Goal: Task Accomplishment & Management: Manage account settings

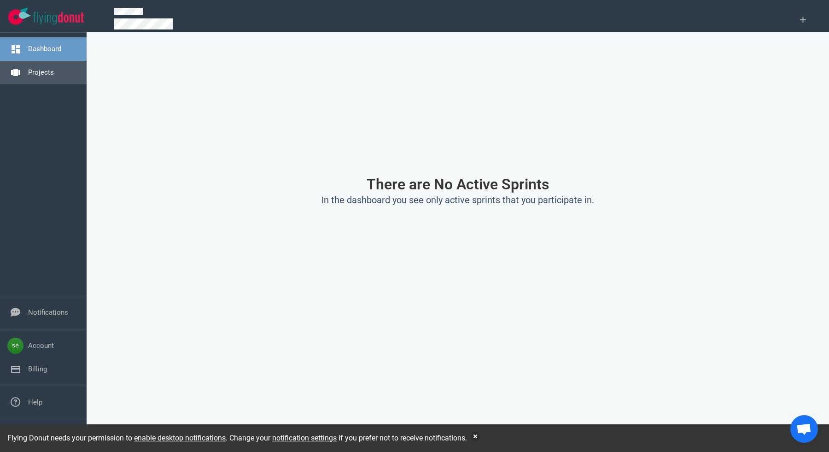
click at [48, 68] on link "Projects" at bounding box center [41, 72] width 26 height 8
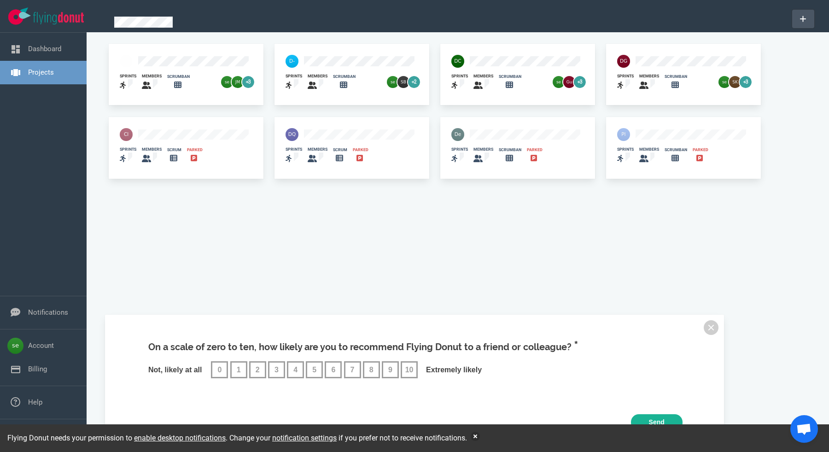
click at [808, 19] on button at bounding box center [803, 19] width 22 height 18
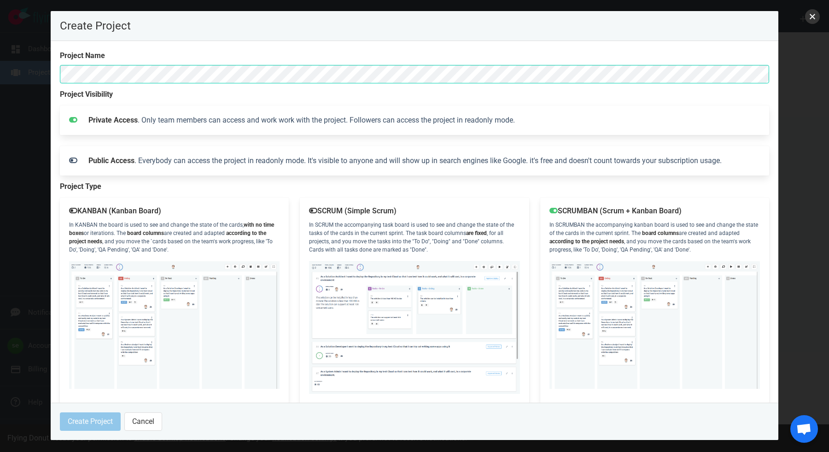
click at [815, 18] on button "close" at bounding box center [812, 16] width 15 height 15
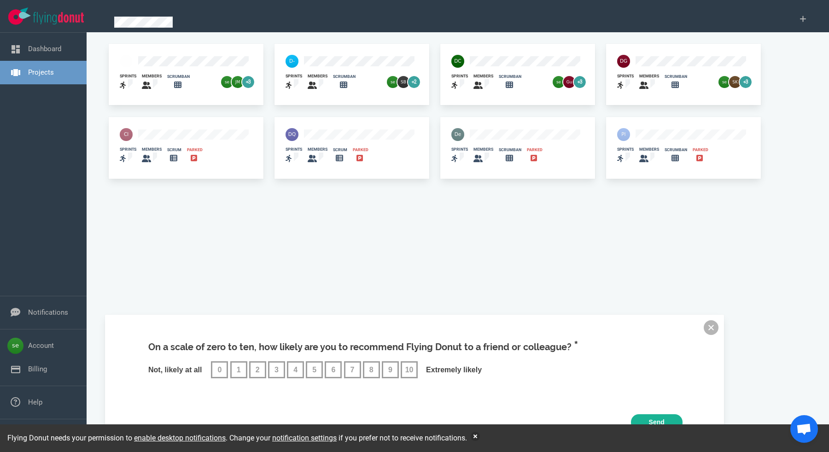
click at [712, 328] on button at bounding box center [711, 327] width 15 height 15
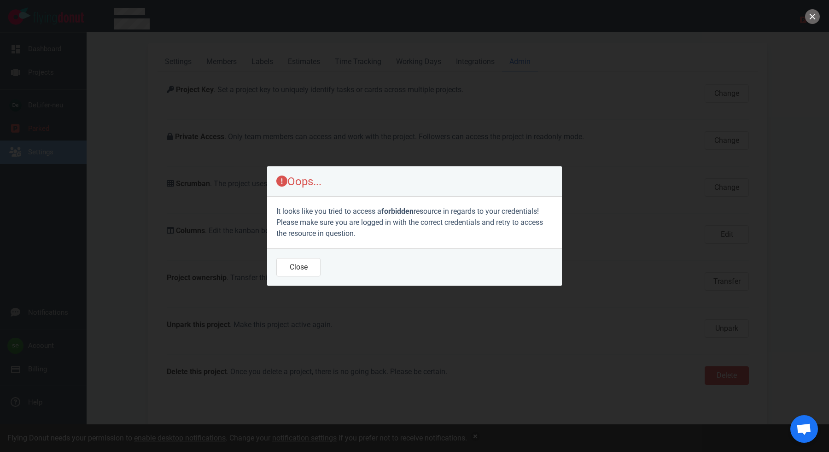
click at [512, 124] on div at bounding box center [414, 226] width 829 height 452
